Goal: Task Accomplishment & Management: Use online tool/utility

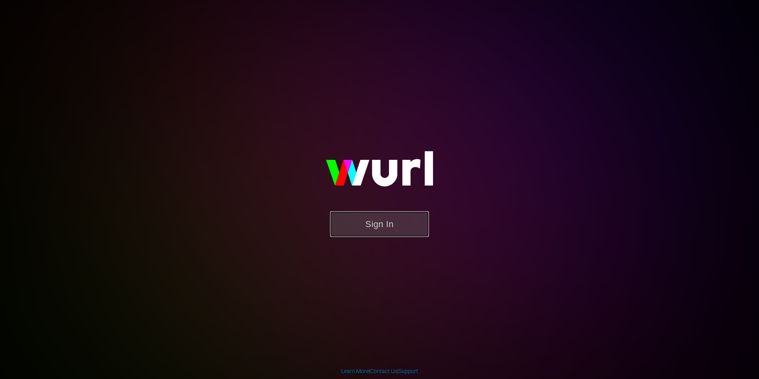
click at [386, 228] on button "Sign In" at bounding box center [379, 224] width 99 height 26
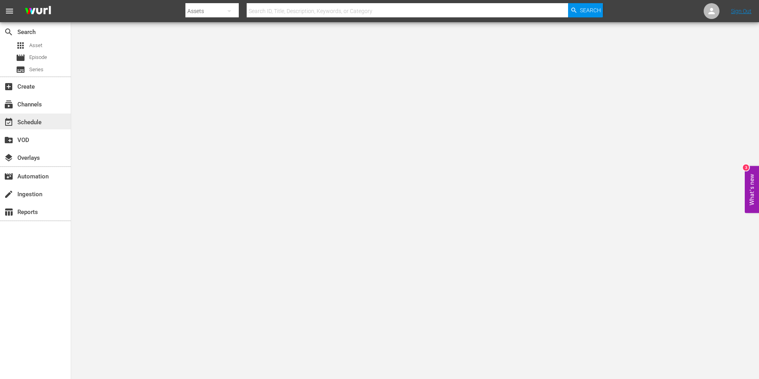
click at [35, 121] on div "event_available Schedule" at bounding box center [22, 120] width 44 height 7
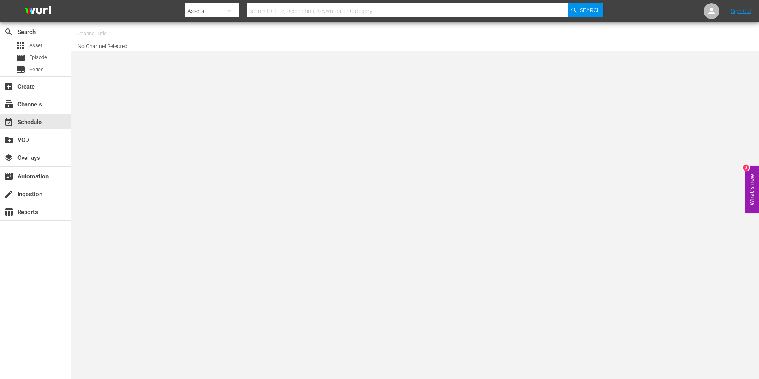
click at [126, 33] on input "text" at bounding box center [127, 33] width 101 height 19
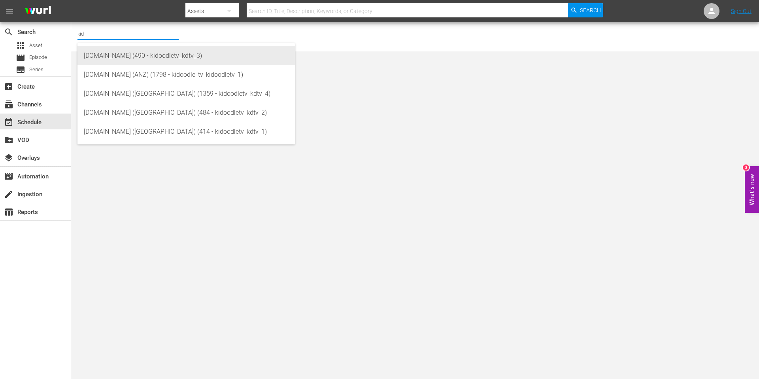
click at [138, 54] on div "Kidoodle.TV (490 - kidoodletv_kdtv_3)" at bounding box center [186, 55] width 205 height 19
type input "Kidoodle.TV (490 - kidoodletv_kdtv_3)"
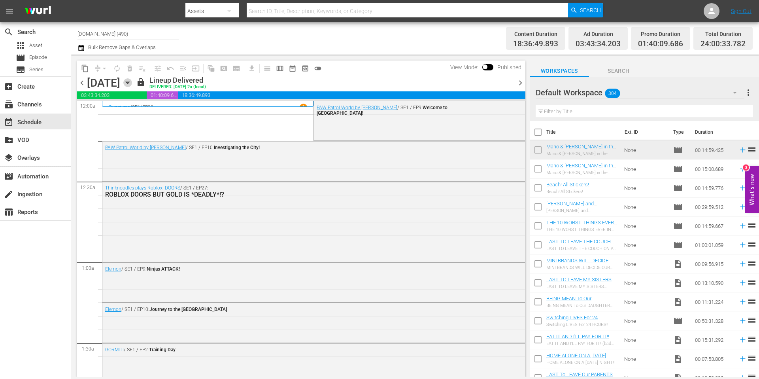
click at [132, 83] on icon "button" at bounding box center [127, 82] width 9 height 9
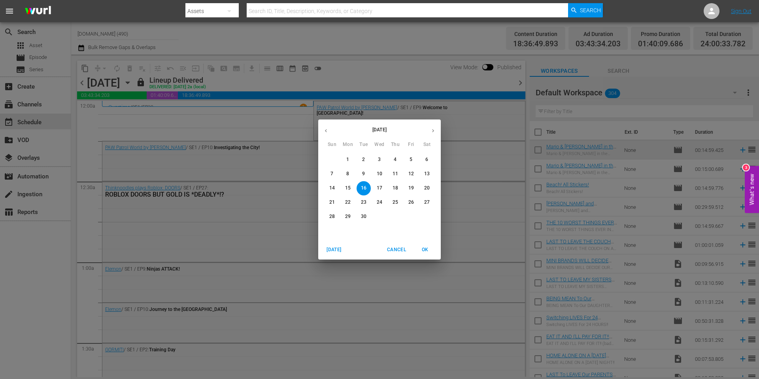
click at [332, 215] on p "28" at bounding box center [332, 216] width 6 height 7
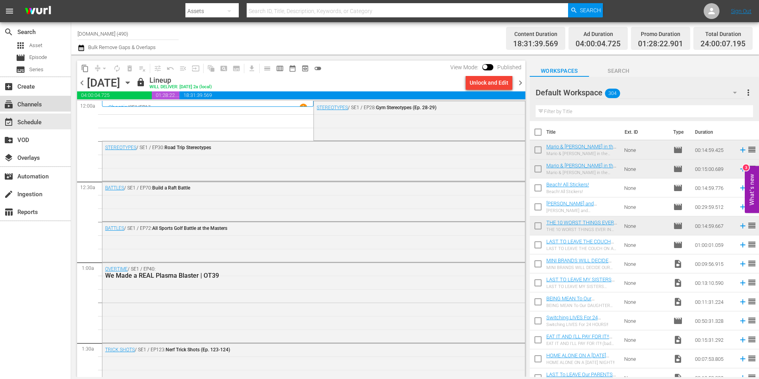
click at [28, 105] on div "subscriptions Channels" at bounding box center [22, 103] width 44 height 7
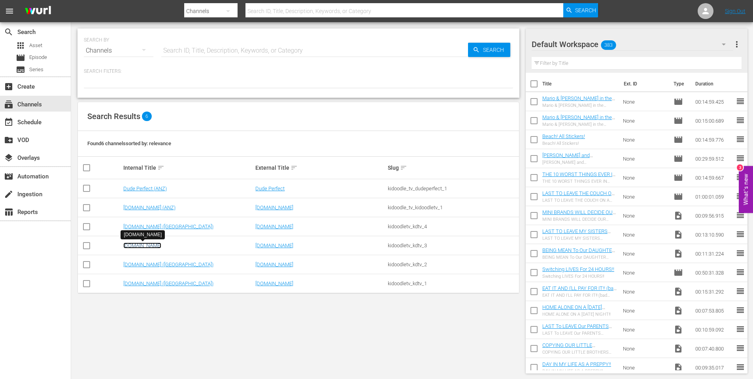
click at [145, 244] on link "[DOMAIN_NAME]" at bounding box center [142, 245] width 38 height 6
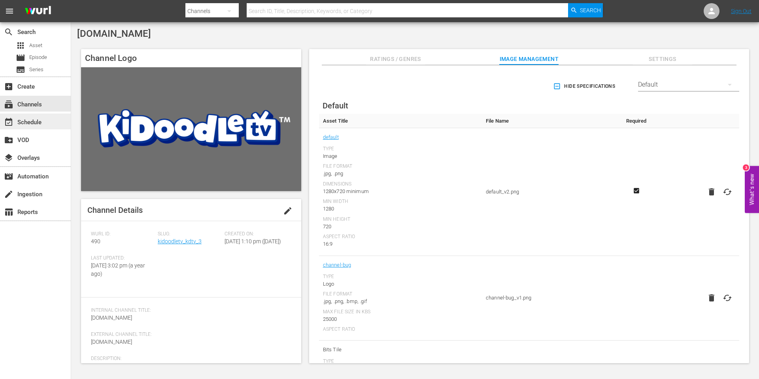
click at [28, 123] on div "event_available Schedule" at bounding box center [22, 120] width 44 height 7
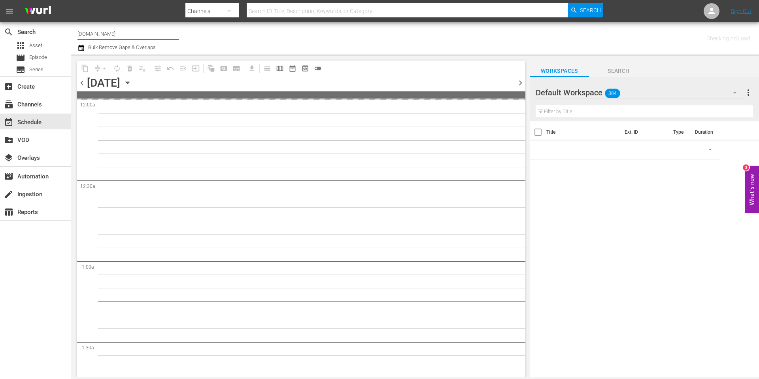
click at [122, 33] on input "[DOMAIN_NAME]" at bounding box center [127, 33] width 101 height 19
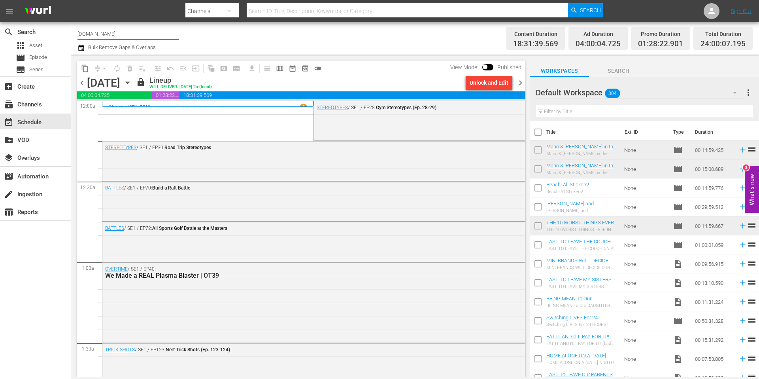
click at [132, 83] on icon "button" at bounding box center [127, 82] width 9 height 9
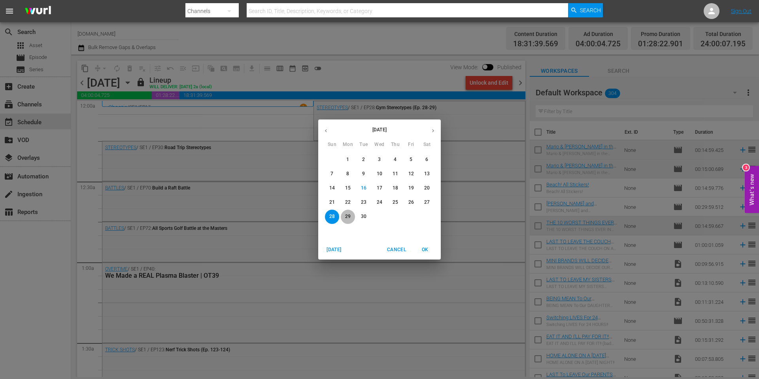
click at [347, 216] on p "29" at bounding box center [348, 216] width 6 height 7
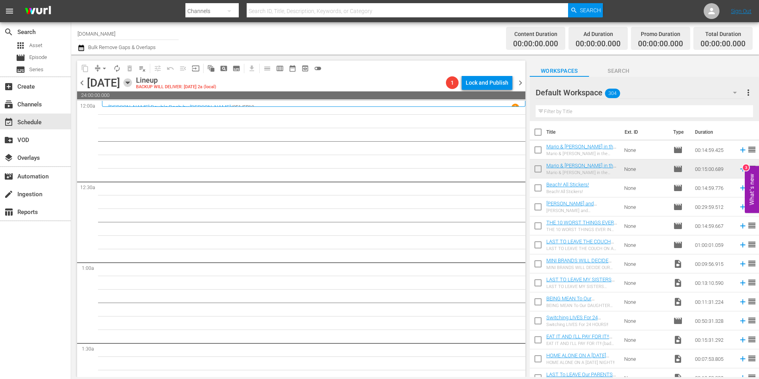
click at [129, 82] on icon "button" at bounding box center [128, 83] width 4 height 2
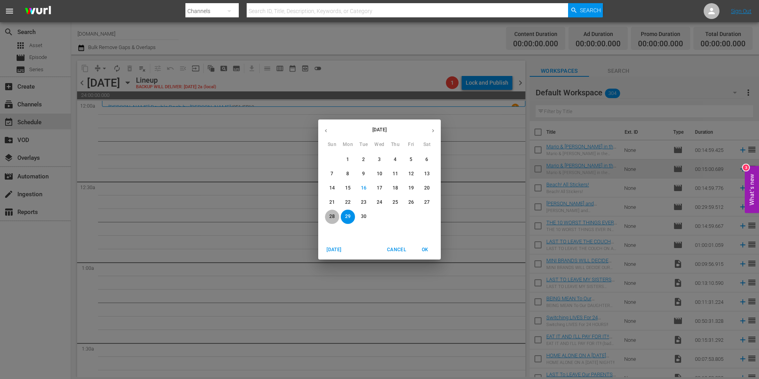
click at [332, 215] on p "28" at bounding box center [332, 216] width 6 height 7
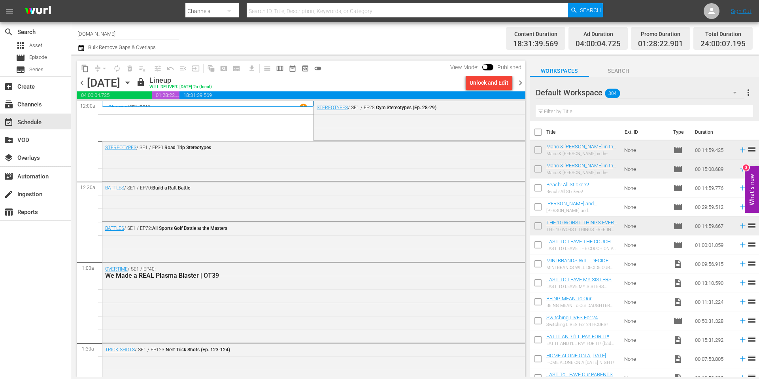
click at [8, 9] on span "menu" at bounding box center [9, 10] width 9 height 9
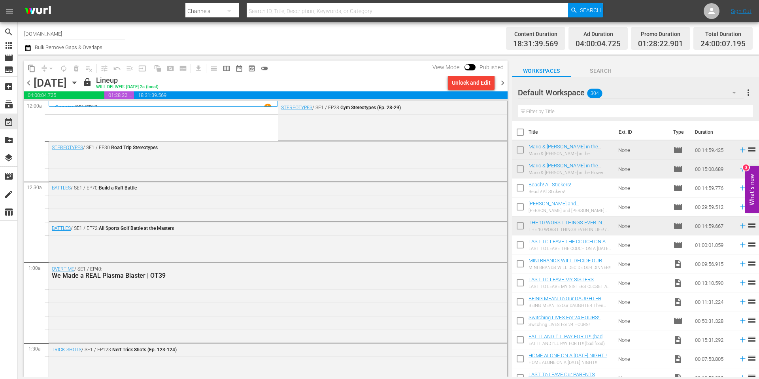
click at [8, 9] on span "menu" at bounding box center [9, 10] width 9 height 9
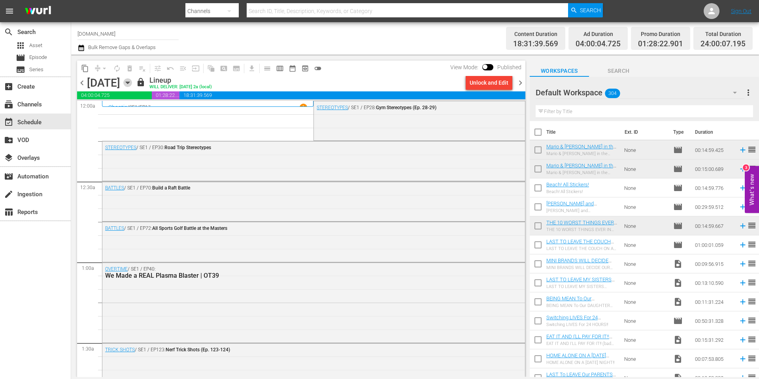
click at [129, 83] on icon "button" at bounding box center [128, 83] width 4 height 2
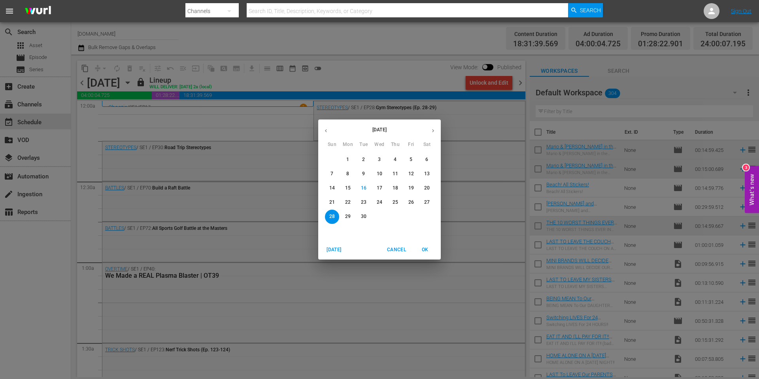
click at [397, 187] on p "18" at bounding box center [395, 188] width 6 height 7
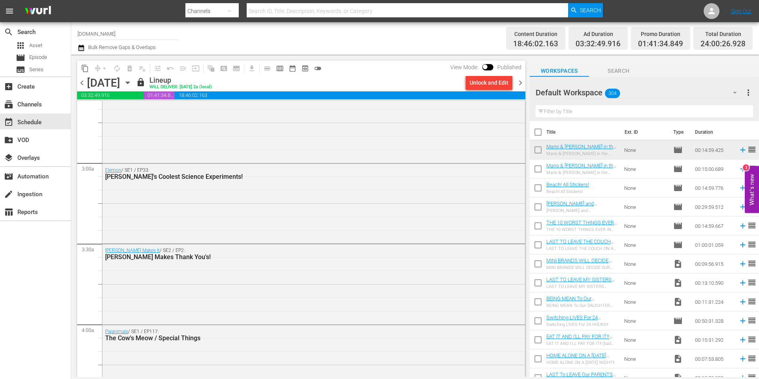
scroll to position [489, 0]
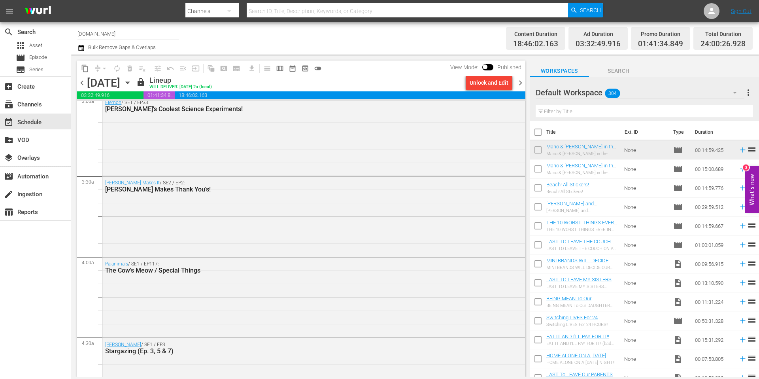
click at [129, 82] on icon "button" at bounding box center [128, 83] width 4 height 2
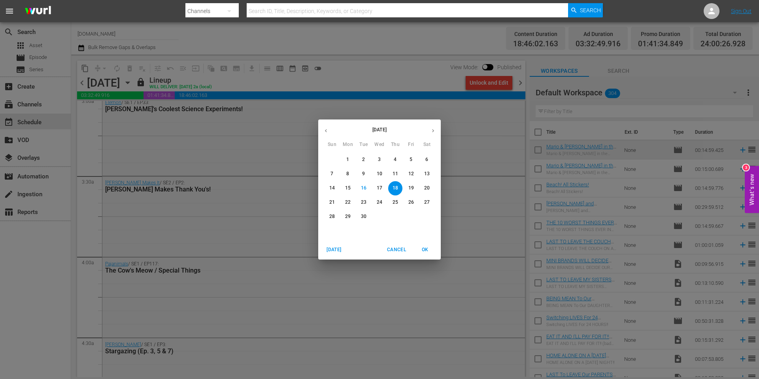
click at [383, 73] on div "September 2025 Sun Mon Tue Wed Thu Fri Sat 31 1 2 3 4 5 6 7 8 9 10 11 12 13 14 …" at bounding box center [379, 189] width 759 height 379
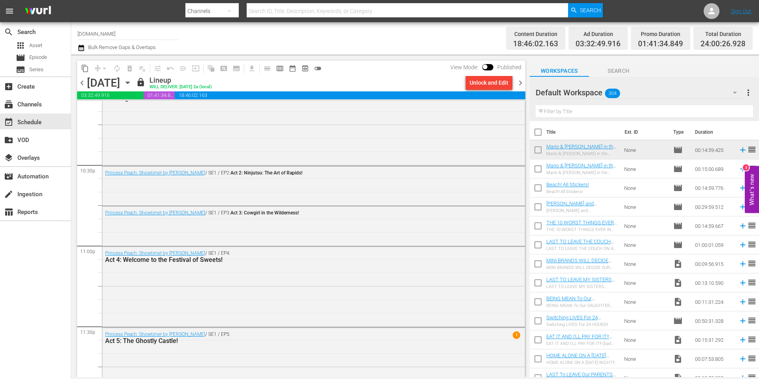
scroll to position [3595, 0]
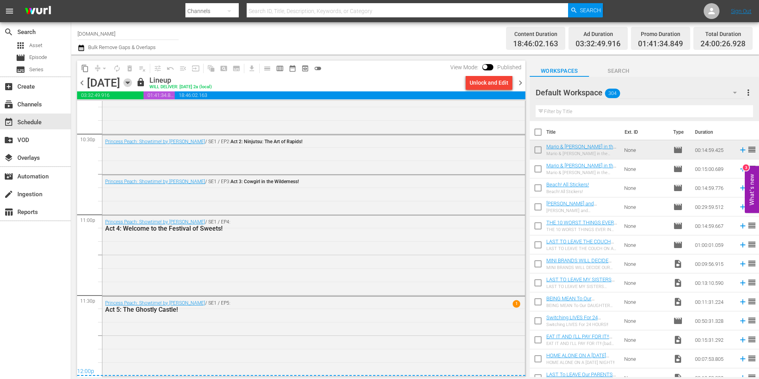
click at [129, 82] on icon "button" at bounding box center [128, 83] width 4 height 2
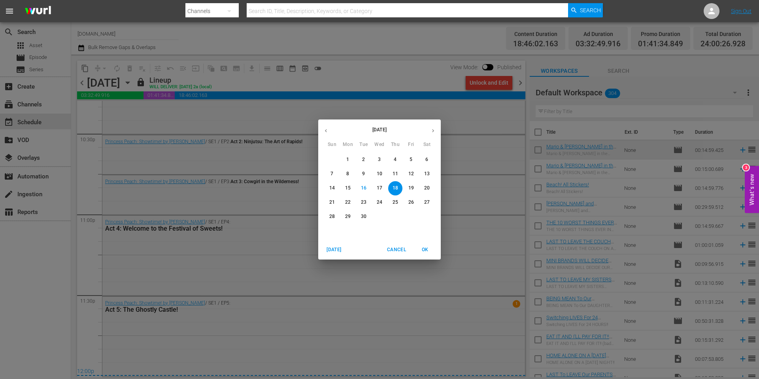
click at [411, 186] on p "19" at bounding box center [411, 188] width 6 height 7
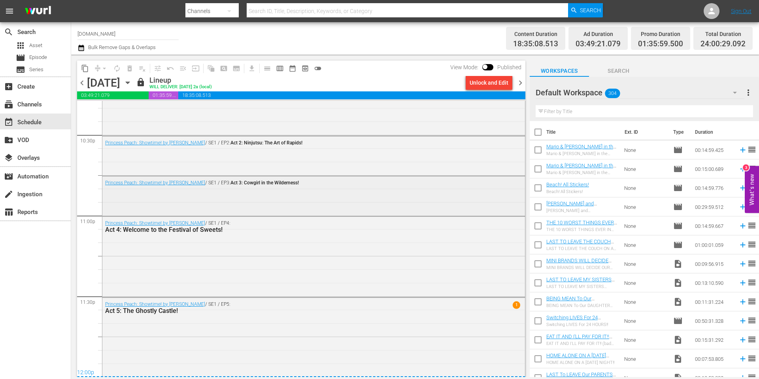
scroll to position [3595, 0]
click at [520, 82] on span "chevron_right" at bounding box center [520, 83] width 10 height 10
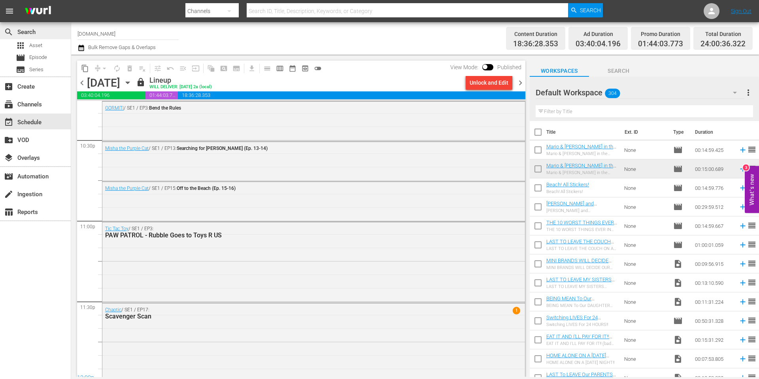
scroll to position [3595, 0]
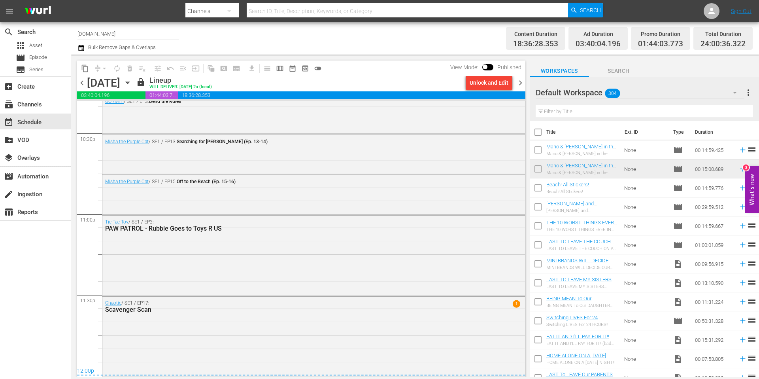
click at [521, 82] on span "chevron_right" at bounding box center [520, 83] width 10 height 10
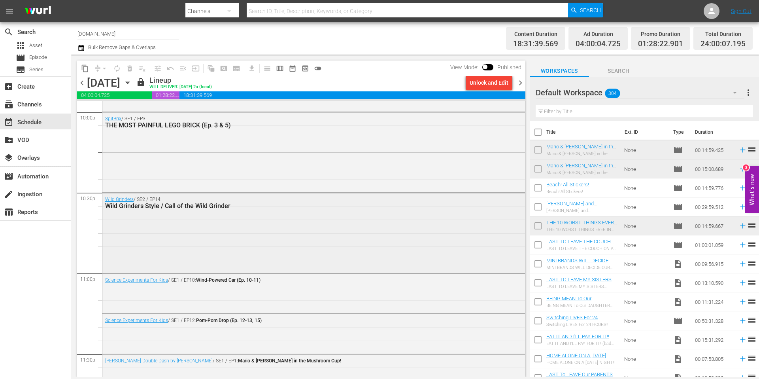
scroll to position [3594, 0]
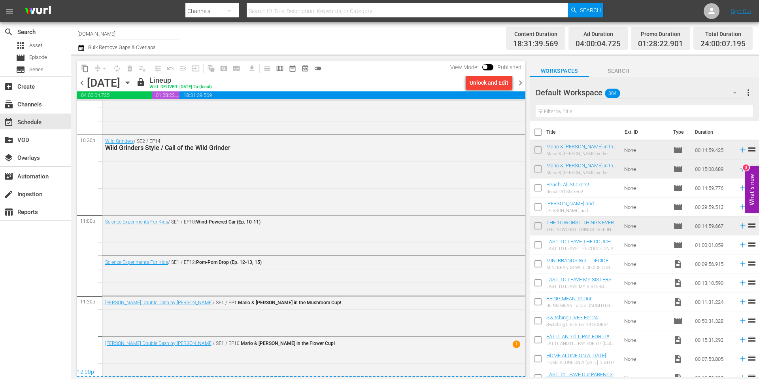
click at [520, 82] on span "chevron_right" at bounding box center [520, 83] width 10 height 10
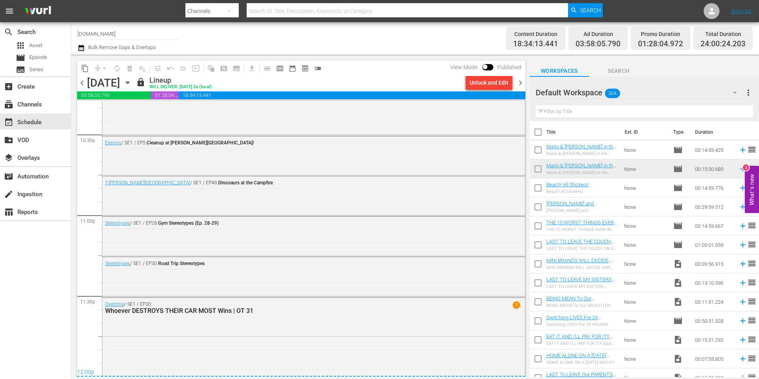
scroll to position [3595, 0]
click at [521, 84] on span "chevron_right" at bounding box center [520, 83] width 10 height 10
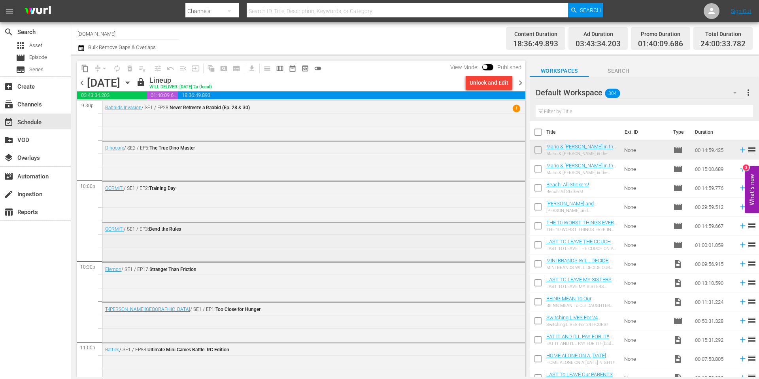
scroll to position [3595, 0]
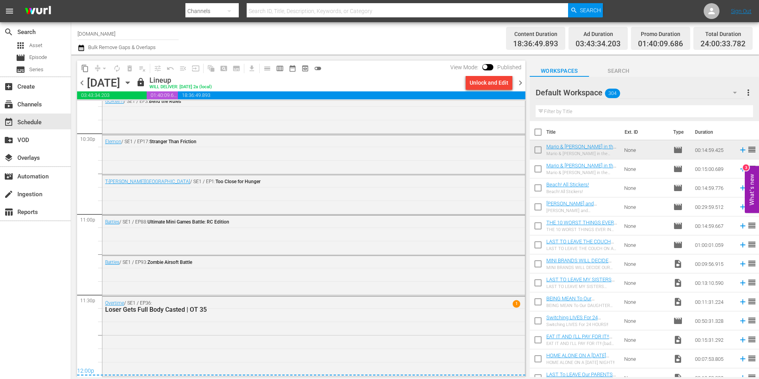
click at [519, 81] on span "chevron_right" at bounding box center [520, 83] width 10 height 10
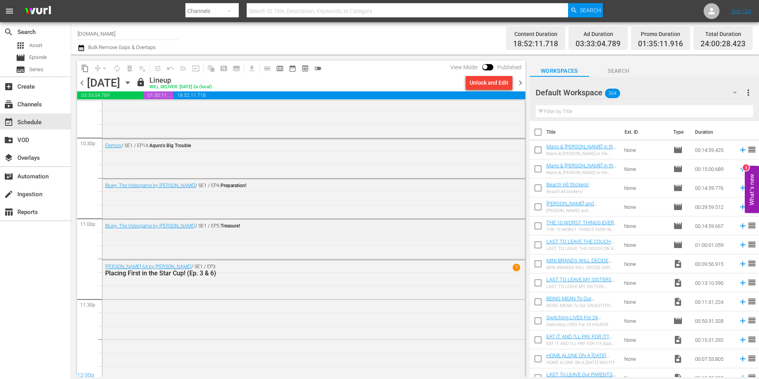
scroll to position [3595, 0]
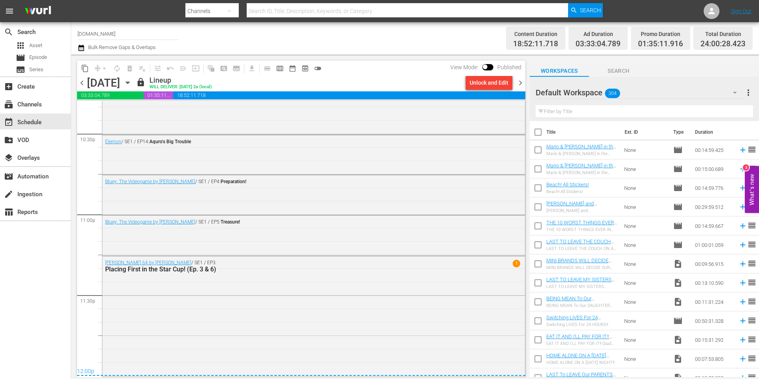
click at [129, 82] on icon "button" at bounding box center [128, 83] width 4 height 2
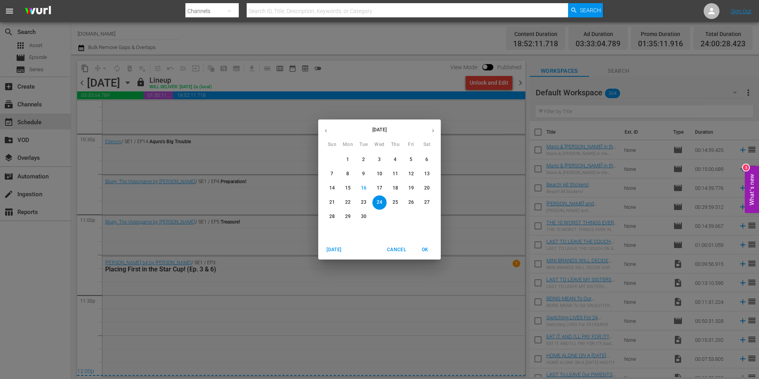
click at [396, 187] on p "18" at bounding box center [395, 188] width 6 height 7
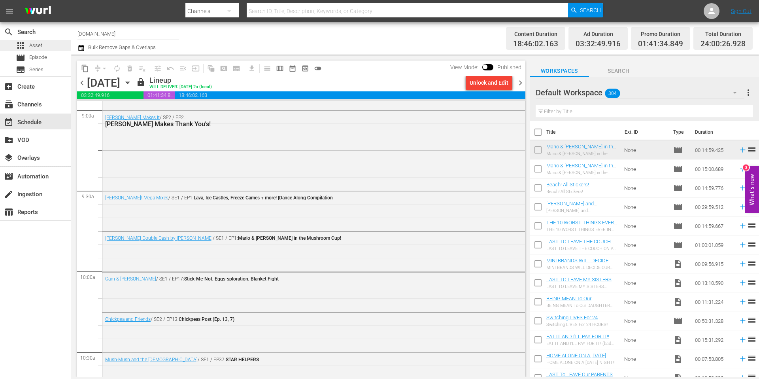
scroll to position [1368, 0]
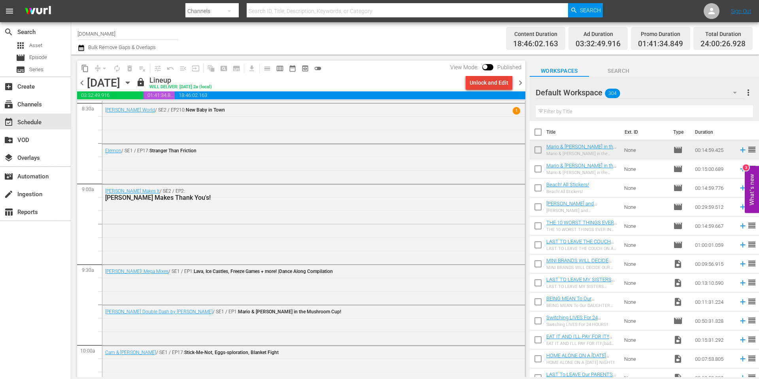
click at [495, 86] on div "Unlock and Edit" at bounding box center [488, 82] width 39 height 14
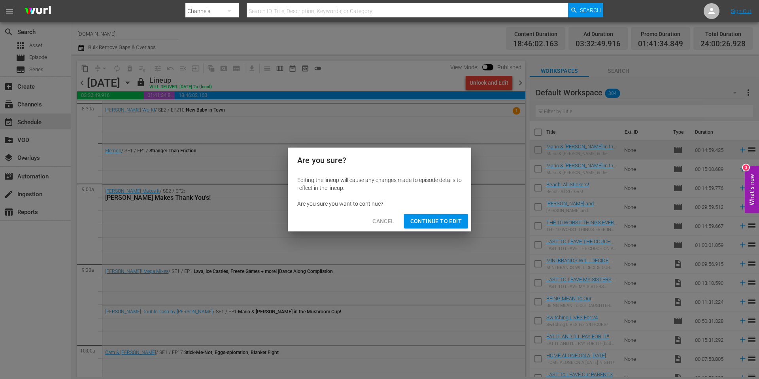
click at [405, 79] on div "Are you sure? Editing the lineup will cause any changes made to episode details…" at bounding box center [379, 189] width 759 height 379
click at [430, 220] on span "Continue to Edit" at bounding box center [435, 221] width 51 height 10
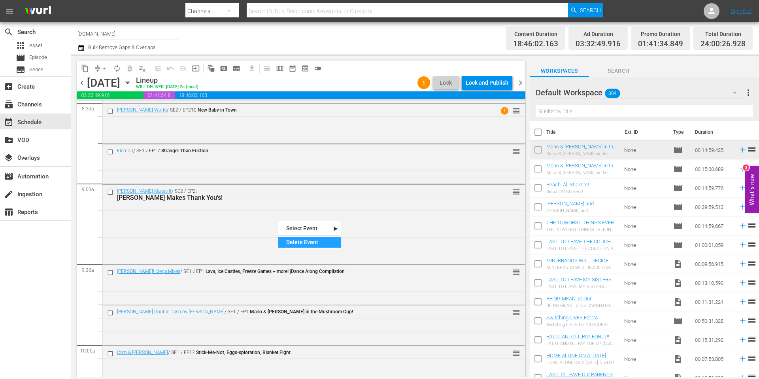
click at [309, 242] on div "Delete Event" at bounding box center [309, 242] width 62 height 11
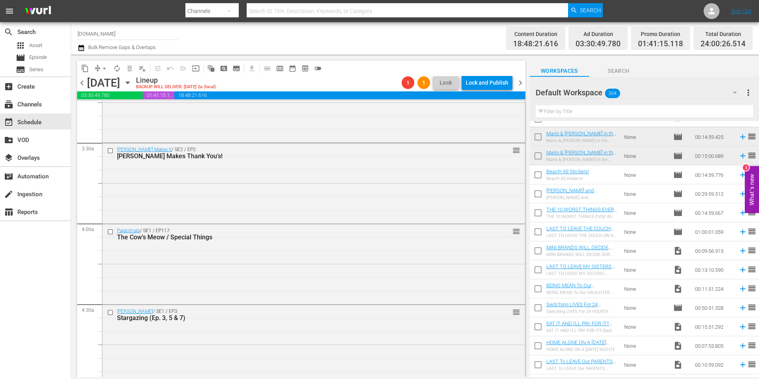
scroll to position [489, 0]
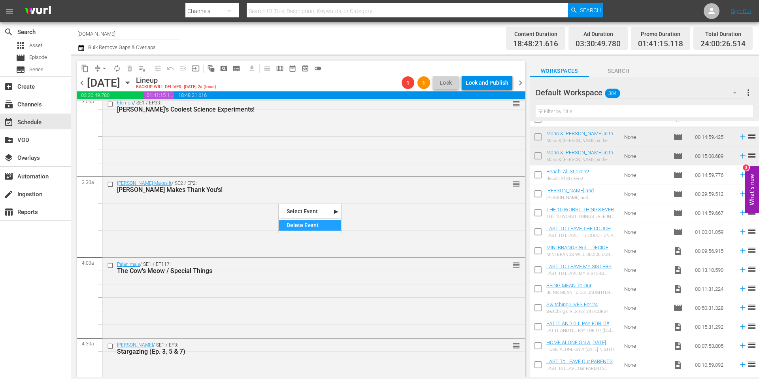
click at [313, 224] on div "Delete Event" at bounding box center [310, 225] width 62 height 11
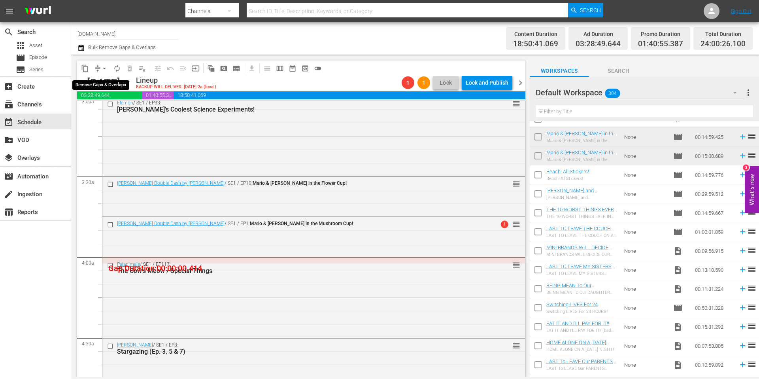
click at [99, 68] on button "arrow_drop_down" at bounding box center [104, 68] width 13 height 13
click at [102, 83] on li "Align to Midnight" at bounding box center [104, 84] width 83 height 13
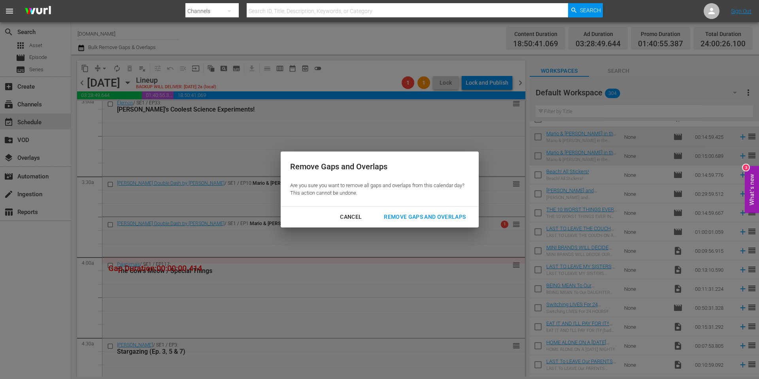
click at [411, 215] on div "Remove Gaps and Overlaps" at bounding box center [424, 217] width 94 height 10
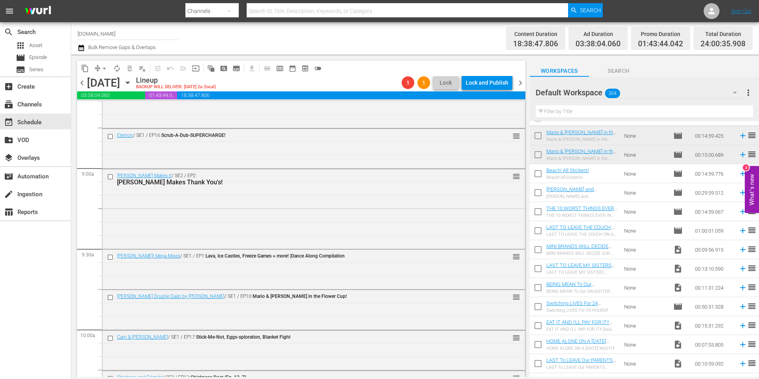
scroll to position [1382, 0]
click at [300, 222] on div "Delete Event" at bounding box center [296, 221] width 62 height 11
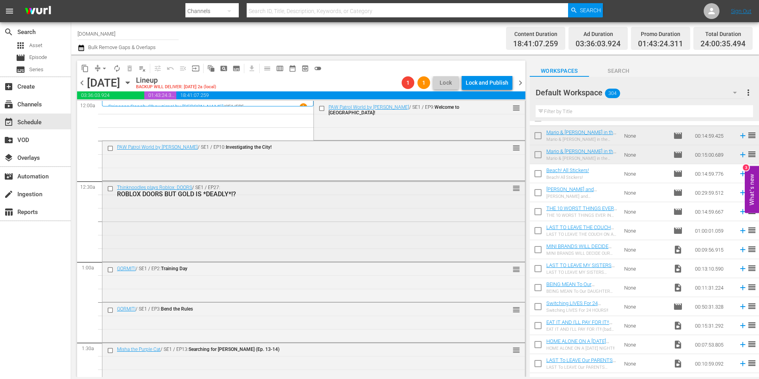
scroll to position [0, 0]
click at [103, 67] on span "arrow_drop_down" at bounding box center [104, 68] width 8 height 8
click at [103, 85] on li "Align to Midnight" at bounding box center [104, 84] width 83 height 13
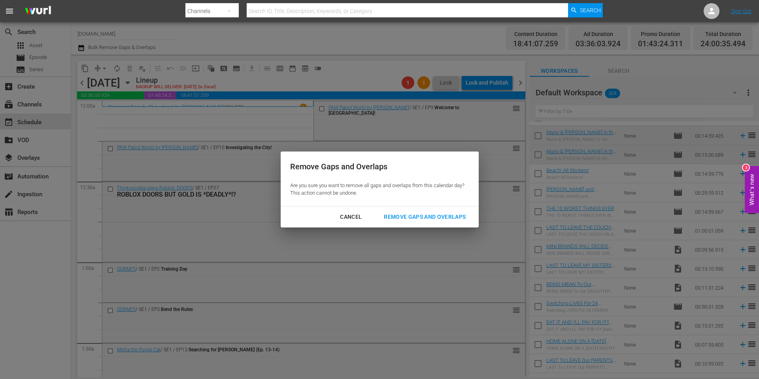
click at [422, 213] on div "Remove Gaps and Overlaps" at bounding box center [424, 217] width 94 height 10
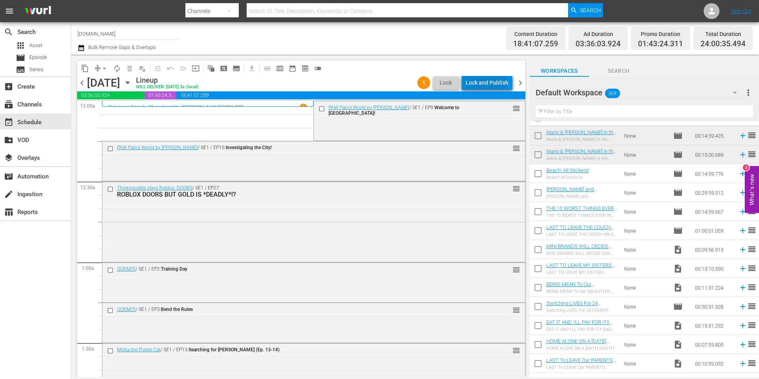
click at [486, 79] on div "Lock and Publish" at bounding box center [486, 82] width 43 height 14
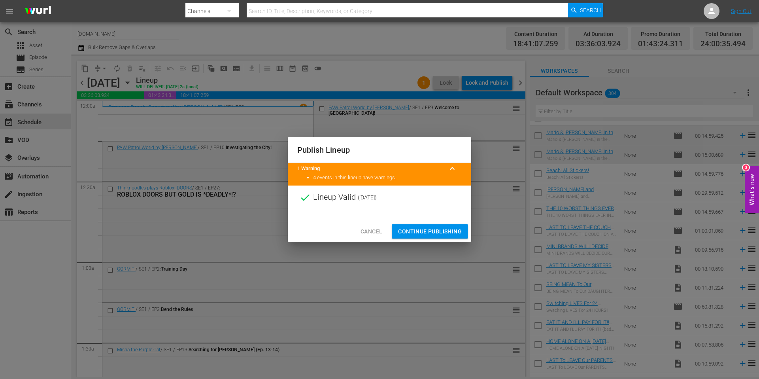
click at [429, 230] on span "Continue Publishing" at bounding box center [430, 231] width 64 height 10
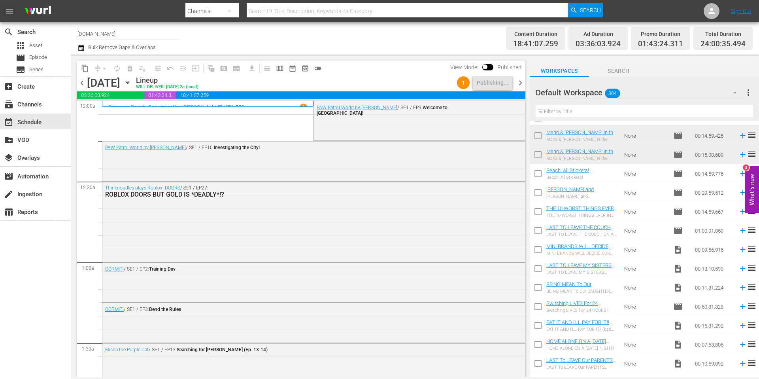
click at [648, 15] on nav "menu Search By Channels Search ID, Title, Description, Keywords, or Category Se…" at bounding box center [379, 11] width 759 height 22
click at [132, 83] on icon "button" at bounding box center [127, 82] width 9 height 9
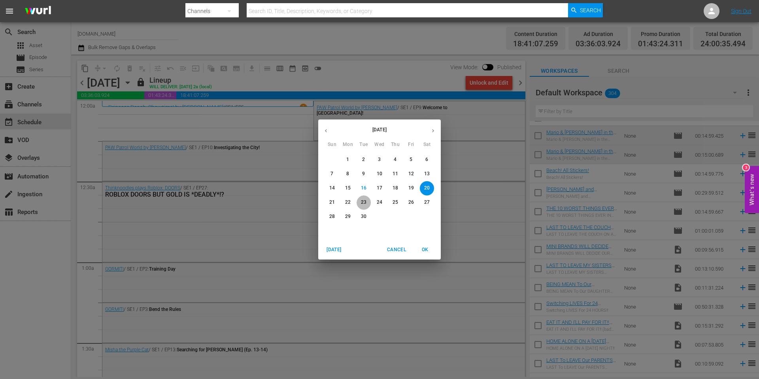
click at [364, 200] on p "23" at bounding box center [364, 202] width 6 height 7
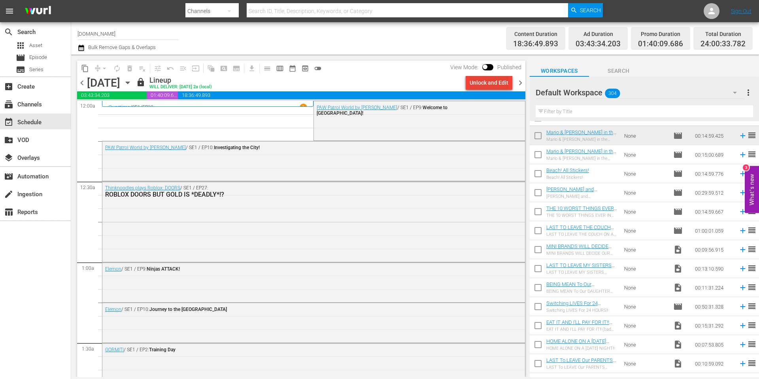
click at [484, 83] on div "Unlock and Edit" at bounding box center [488, 82] width 39 height 14
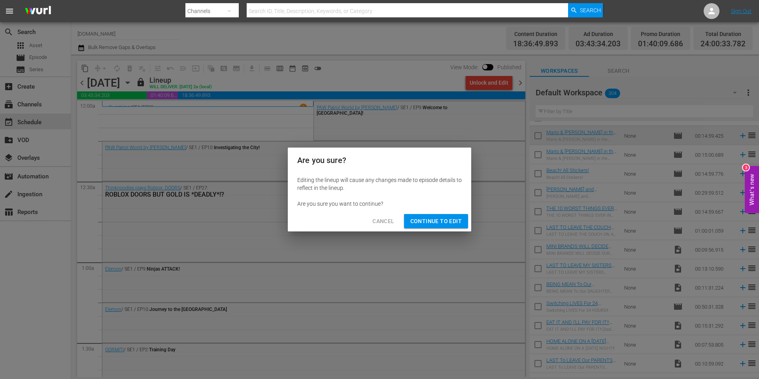
click at [435, 221] on span "Continue to Edit" at bounding box center [435, 221] width 51 height 10
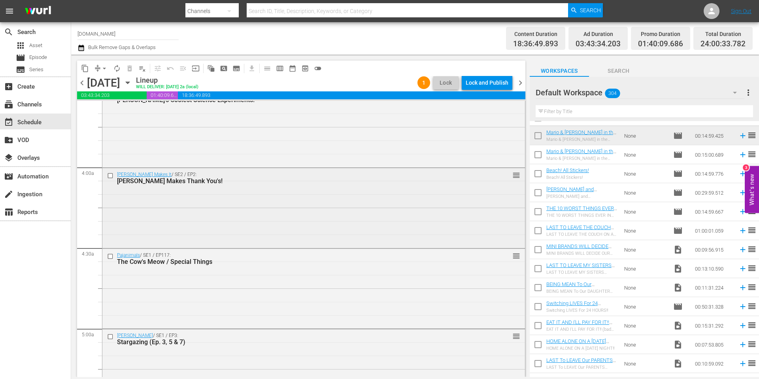
scroll to position [580, 0]
click at [276, 220] on div "Delete Event" at bounding box center [283, 220] width 62 height 11
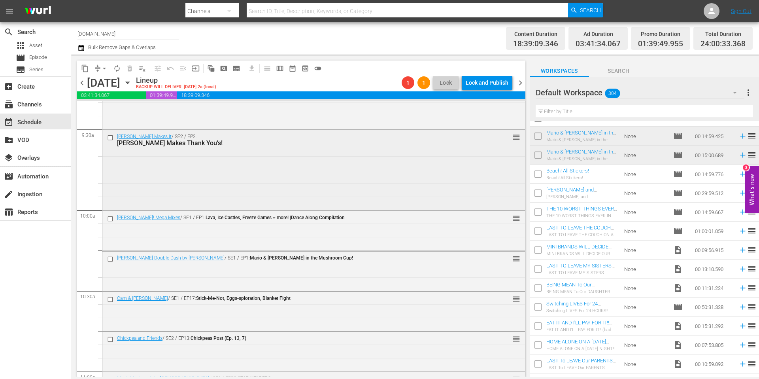
scroll to position [1496, 0]
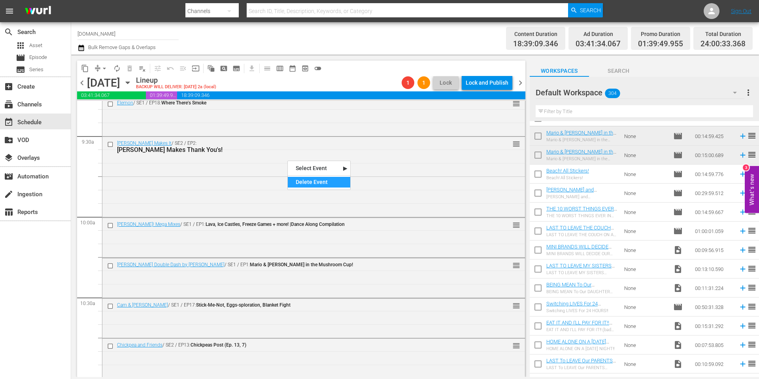
click at [304, 178] on div "Delete Event" at bounding box center [319, 182] width 62 height 11
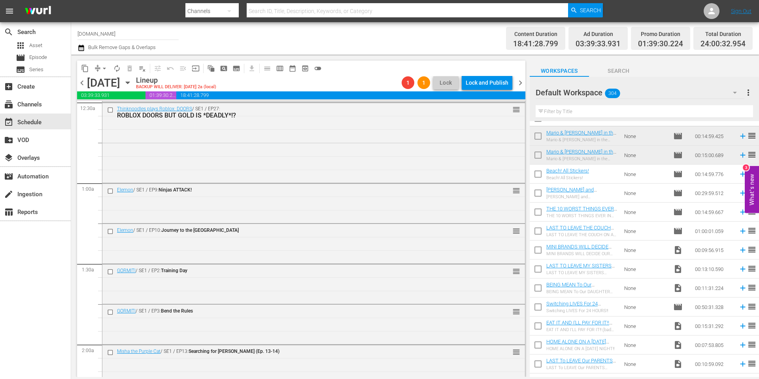
scroll to position [0, 0]
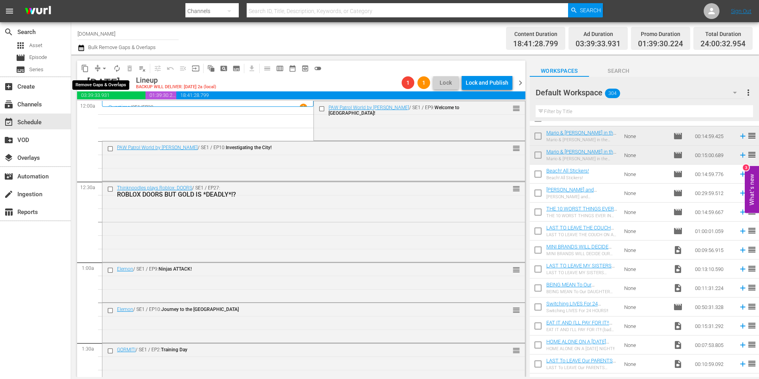
click at [100, 68] on span "arrow_drop_down" at bounding box center [104, 68] width 8 height 8
click at [105, 81] on li "Align to Midnight" at bounding box center [104, 84] width 83 height 13
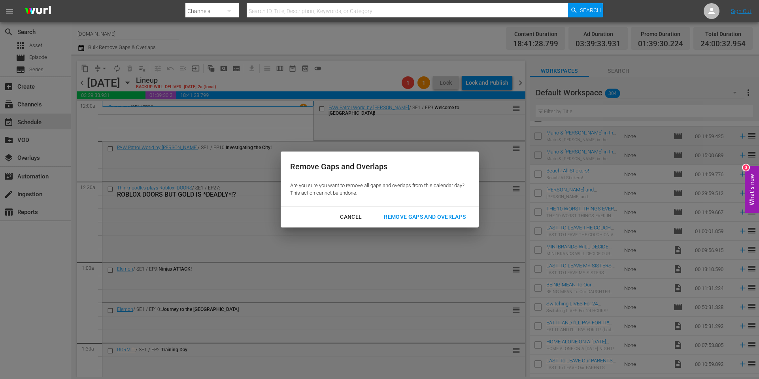
click at [433, 217] on div "Remove Gaps and Overlaps" at bounding box center [424, 217] width 94 height 10
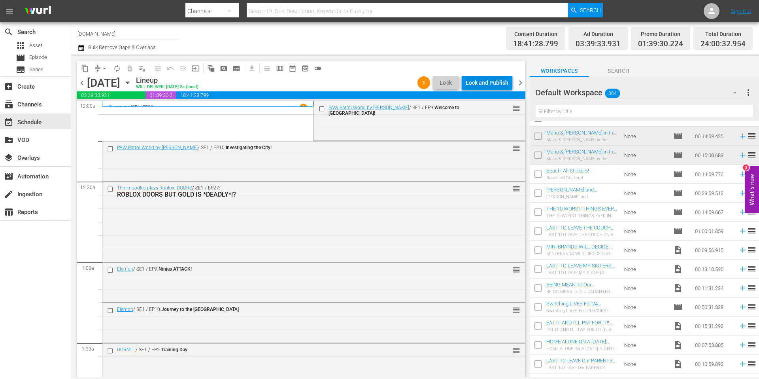
click at [485, 83] on div "Lock and Publish" at bounding box center [486, 82] width 43 height 14
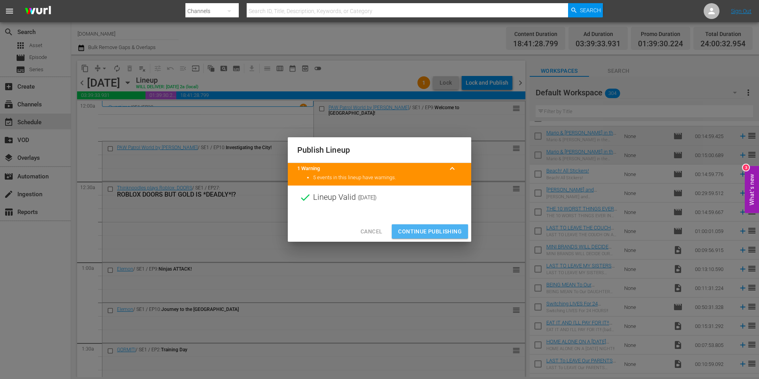
click at [426, 225] on button "Continue Publishing" at bounding box center [430, 231] width 76 height 15
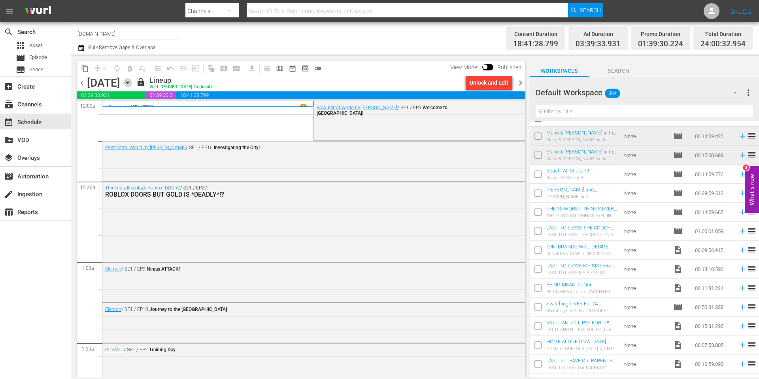
click at [132, 82] on icon "button" at bounding box center [127, 82] width 9 height 9
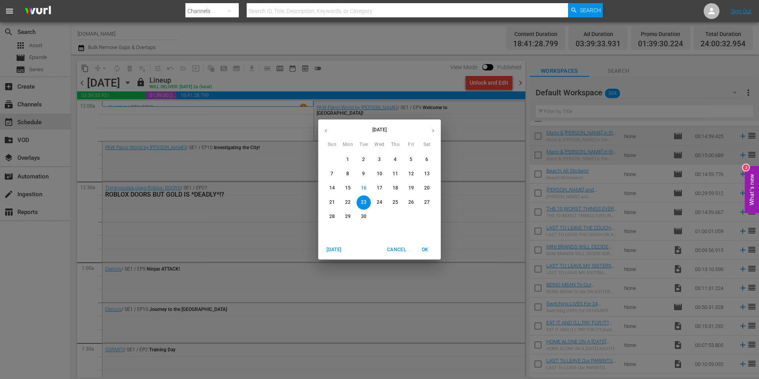
click at [394, 202] on p "25" at bounding box center [395, 202] width 6 height 7
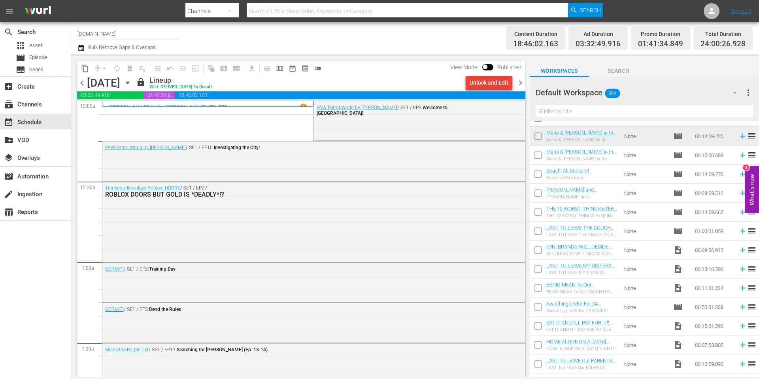
click at [492, 83] on div "Unlock and Edit" at bounding box center [488, 82] width 39 height 14
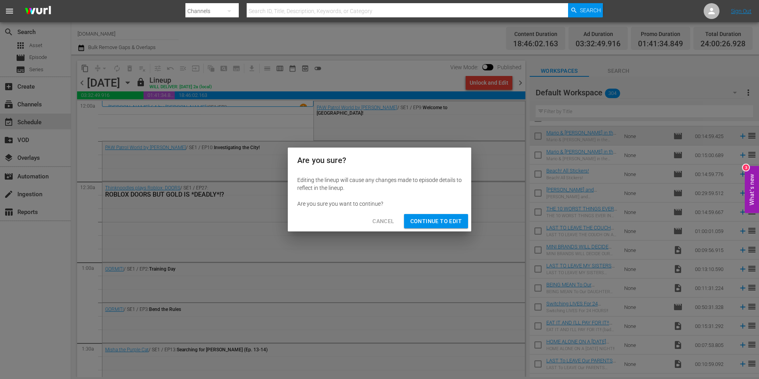
click at [444, 226] on button "Continue to Edit" at bounding box center [436, 221] width 64 height 15
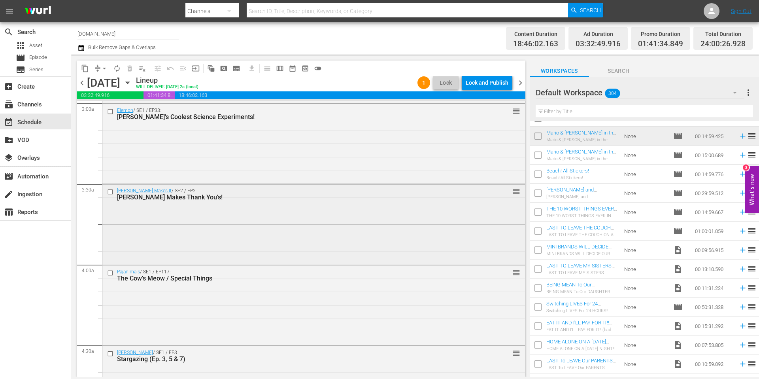
scroll to position [485, 0]
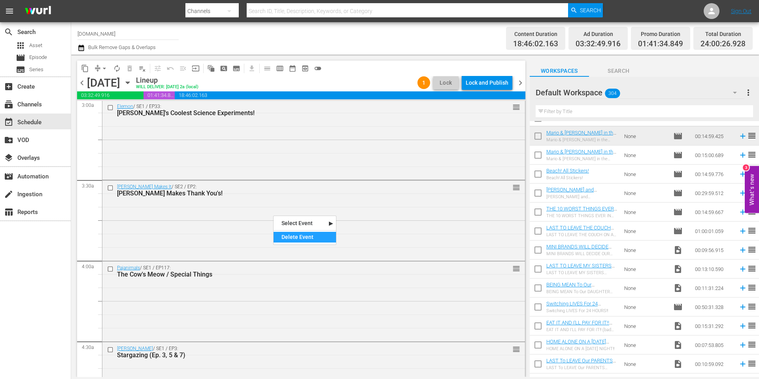
click at [306, 234] on div "Delete Event" at bounding box center [304, 237] width 62 height 11
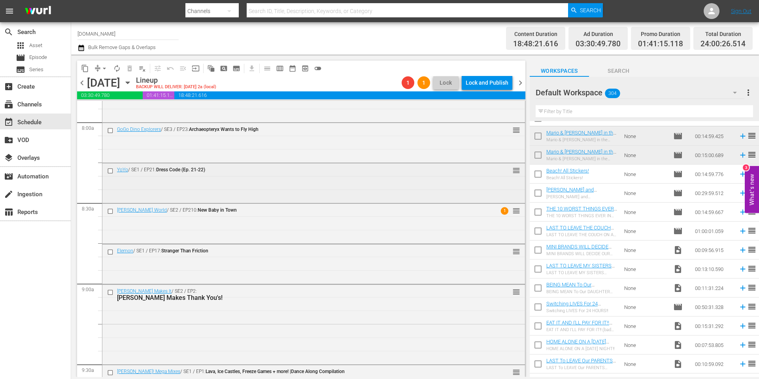
scroll to position [1388, 0]
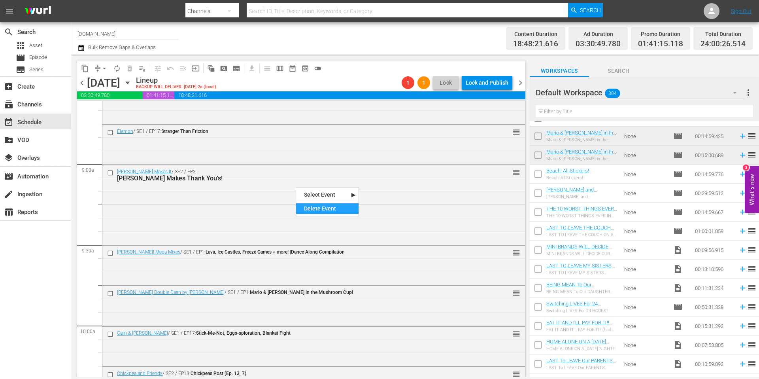
click at [328, 210] on div "Delete Event" at bounding box center [327, 208] width 62 height 11
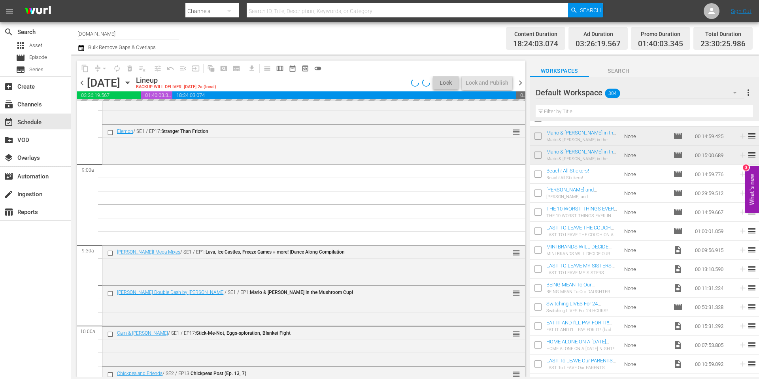
drag, startPoint x: 746, startPoint y: 136, endPoint x: 239, endPoint y: 11, distance: 521.9
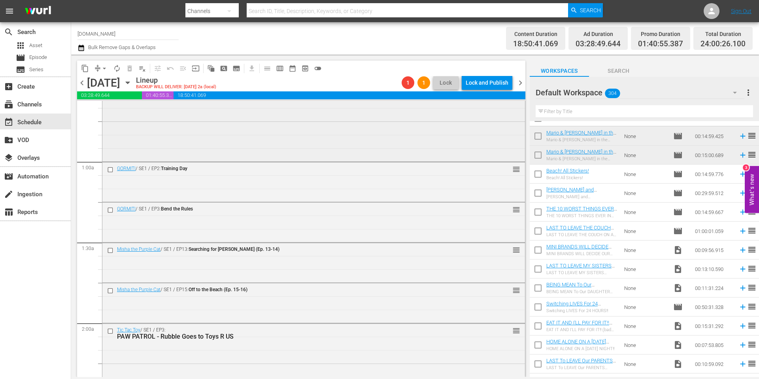
scroll to position [0, 0]
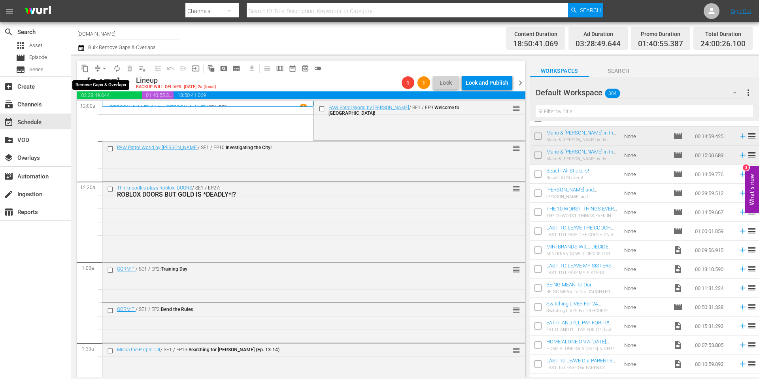
click at [98, 68] on button "arrow_drop_down" at bounding box center [104, 68] width 13 height 13
click at [109, 84] on li "Align to Midnight" at bounding box center [104, 84] width 83 height 13
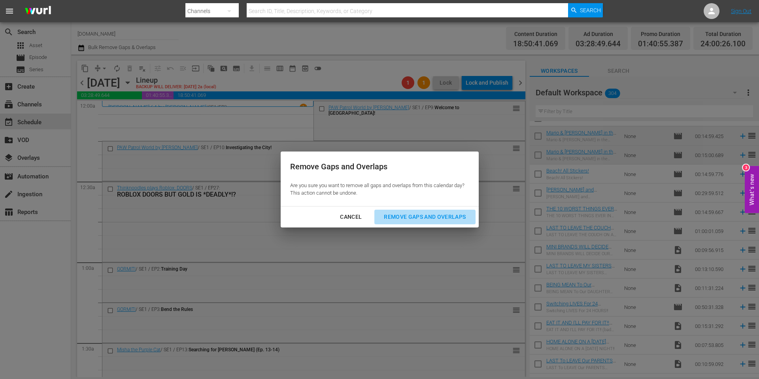
click at [415, 217] on div "Remove Gaps and Overlaps" at bounding box center [424, 217] width 94 height 10
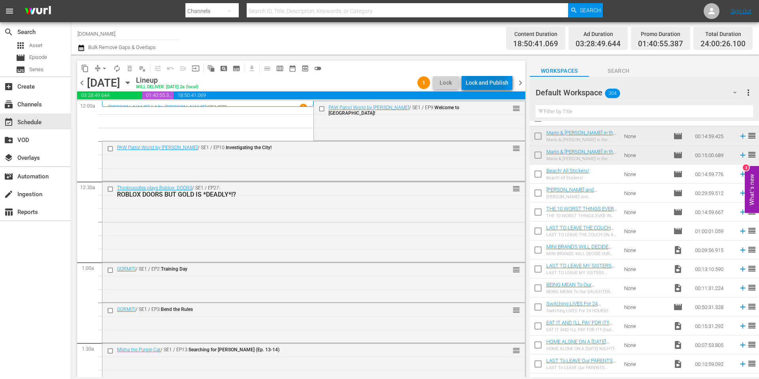
click at [487, 80] on div "Lock and Publish" at bounding box center [486, 82] width 43 height 14
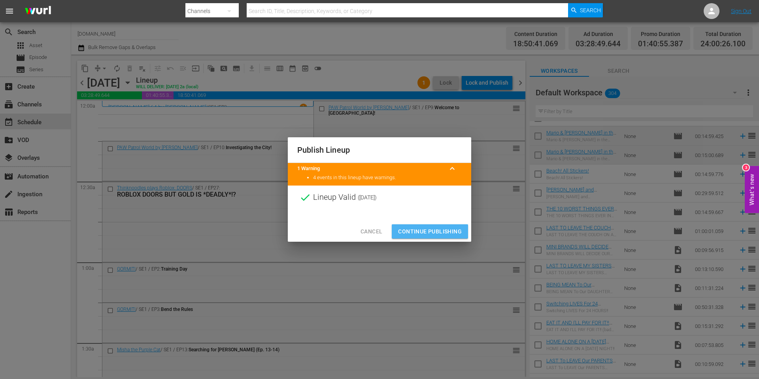
click at [445, 231] on span "Continue Publishing" at bounding box center [430, 231] width 64 height 10
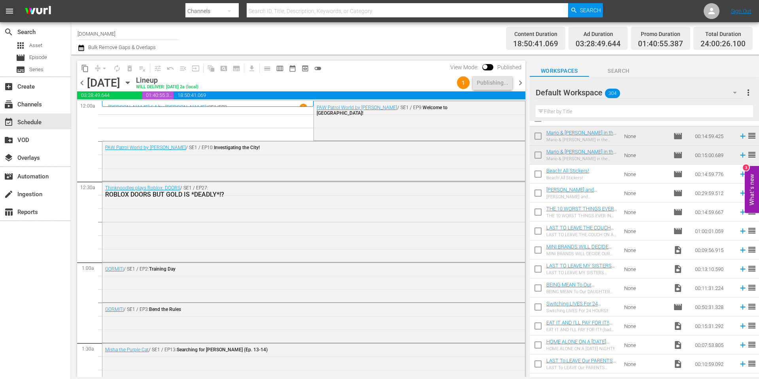
click at [395, 36] on div "Channel Title [DOMAIN_NAME] Bulk Remove Gaps & Overlaps" at bounding box center [261, 38] width 368 height 28
click at [377, 43] on div "Channel Title [DOMAIN_NAME] Bulk Remove Gaps & Overlaps" at bounding box center [261, 38] width 368 height 28
click at [521, 83] on span "chevron_right" at bounding box center [520, 83] width 10 height 10
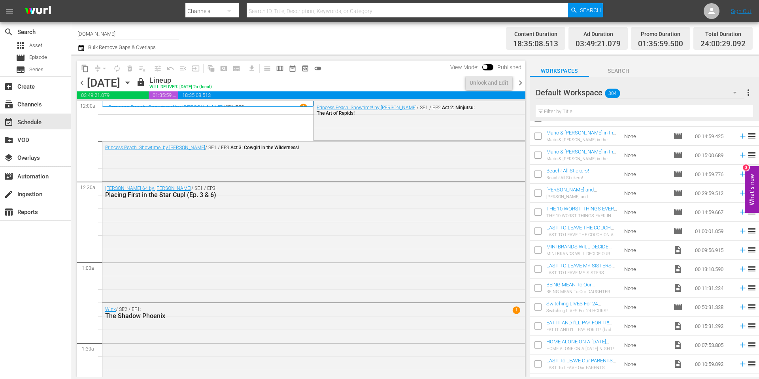
click at [520, 82] on span "chevron_right" at bounding box center [520, 83] width 10 height 10
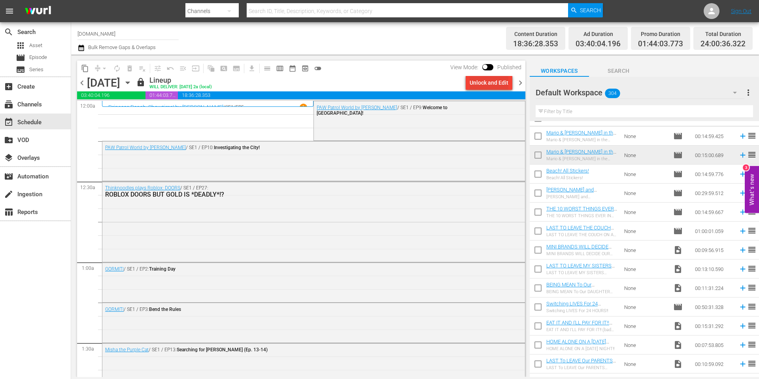
click at [484, 83] on div "Unlock and Edit" at bounding box center [488, 82] width 39 height 14
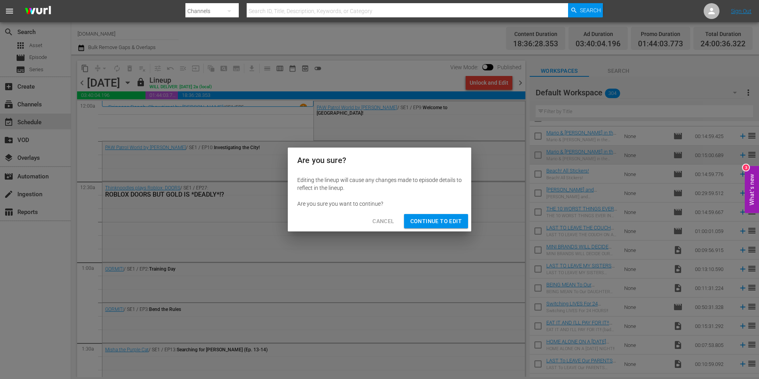
click at [442, 220] on span "Continue to Edit" at bounding box center [435, 221] width 51 height 10
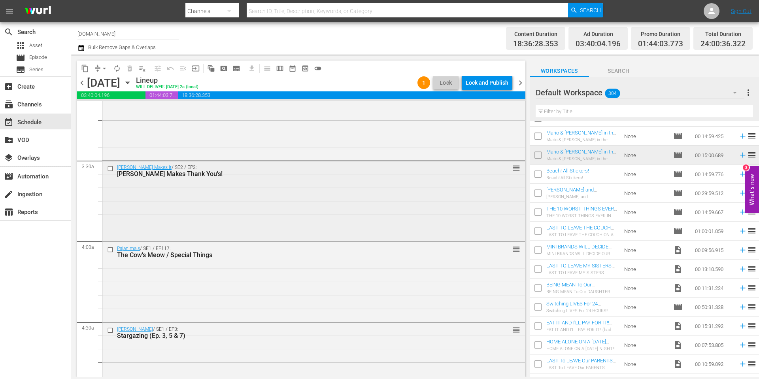
scroll to position [504, 0]
click at [291, 209] on div "Delete Event" at bounding box center [300, 208] width 62 height 11
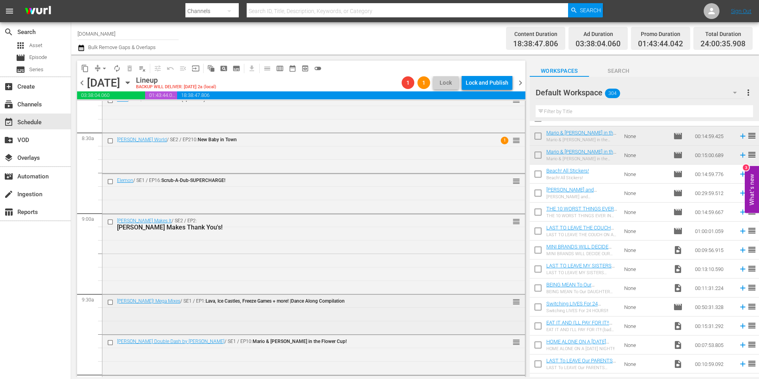
scroll to position [1377, 0]
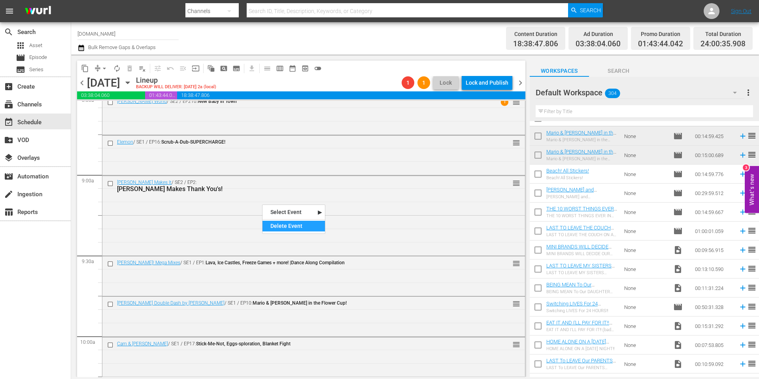
click at [277, 226] on div "Delete Event" at bounding box center [293, 225] width 62 height 11
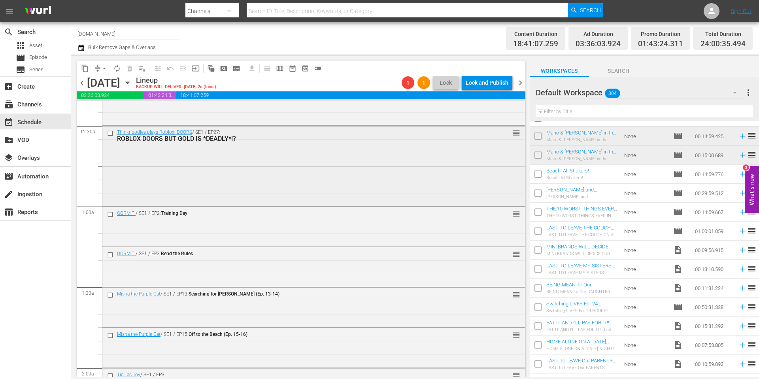
scroll to position [0, 0]
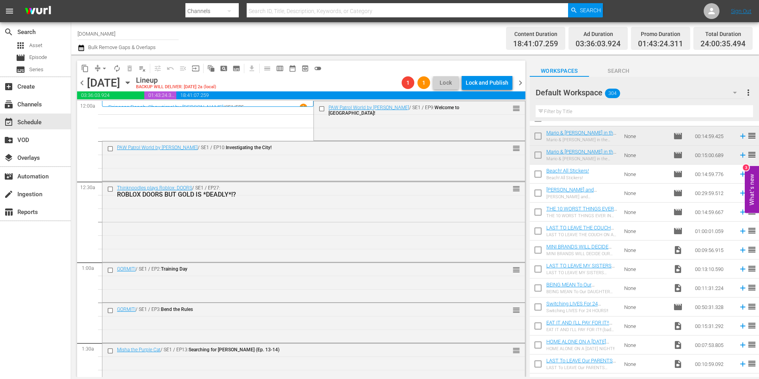
click at [101, 68] on span "arrow_drop_down" at bounding box center [104, 68] width 8 height 8
click at [104, 83] on li "Align to Midnight" at bounding box center [104, 84] width 83 height 13
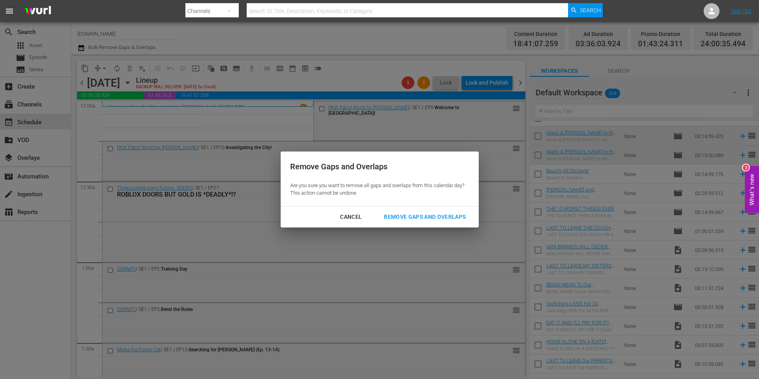
click at [426, 216] on div "Remove Gaps and Overlaps" at bounding box center [424, 217] width 94 height 10
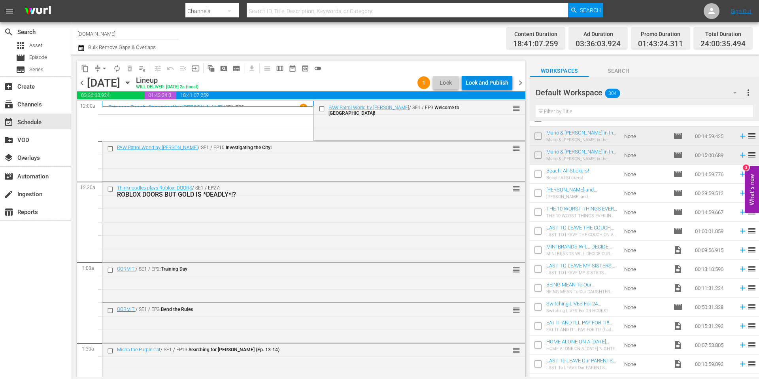
click at [487, 81] on div "Lock and Publish" at bounding box center [486, 82] width 43 height 14
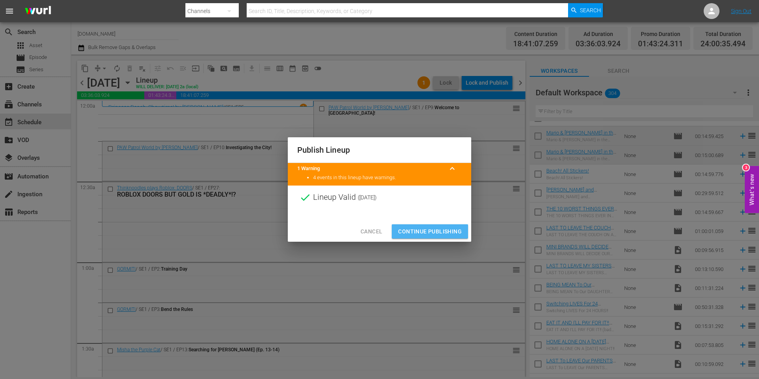
click at [446, 232] on span "Continue Publishing" at bounding box center [430, 231] width 64 height 10
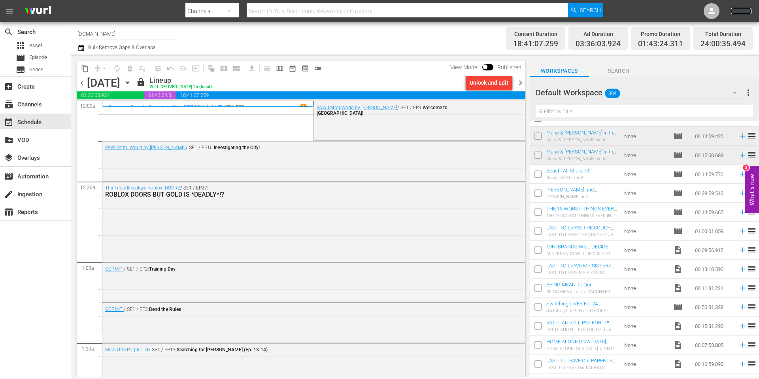
click at [741, 12] on link "Sign Out" at bounding box center [741, 11] width 21 height 6
